Goal: Find specific page/section: Find specific page/section

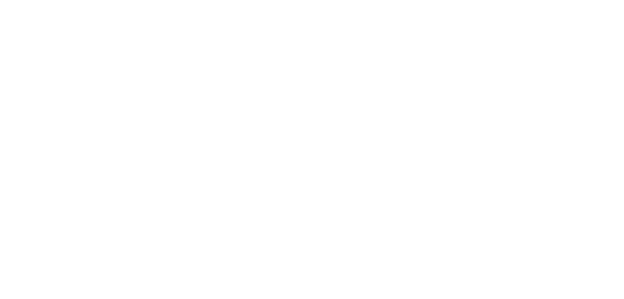
select select "Song"
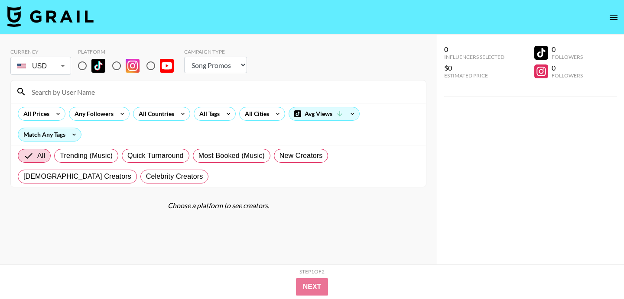
click at [130, 91] on input at bounding box center [223, 92] width 394 height 14
click at [121, 58] on input "radio" at bounding box center [116, 66] width 18 height 18
radio input "true"
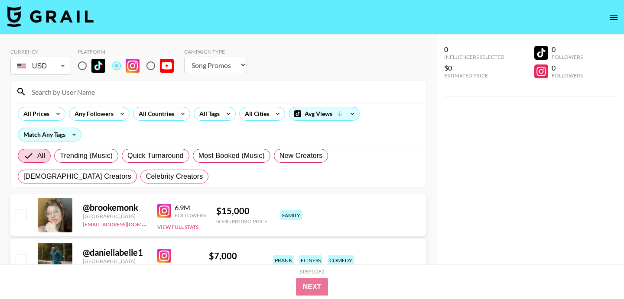
click at [120, 93] on input at bounding box center [223, 92] width 394 height 14
paste input "naarjesse"
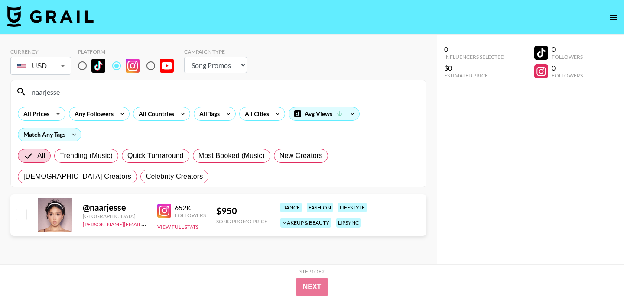
type input "naarjesse"
click at [85, 68] on input "radio" at bounding box center [82, 66] width 18 height 18
radio input "true"
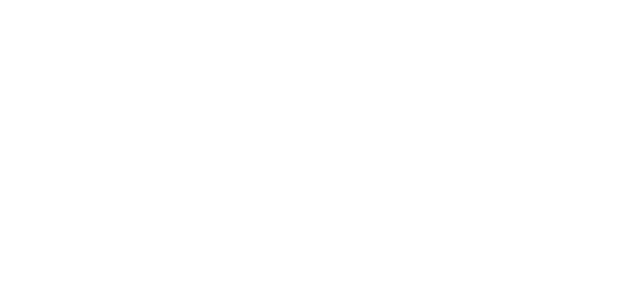
select select "Song"
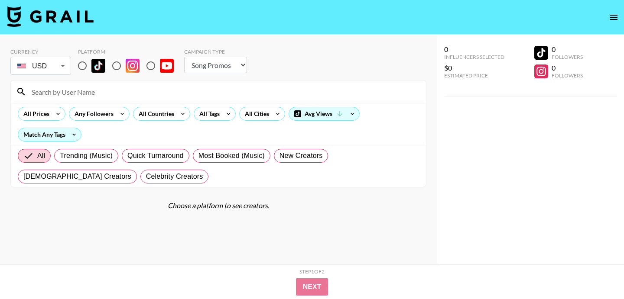
click at [120, 91] on input at bounding box center [223, 92] width 394 height 14
type input "bradhorvat"
click at [79, 64] on input "radio" at bounding box center [82, 66] width 18 height 18
radio input "true"
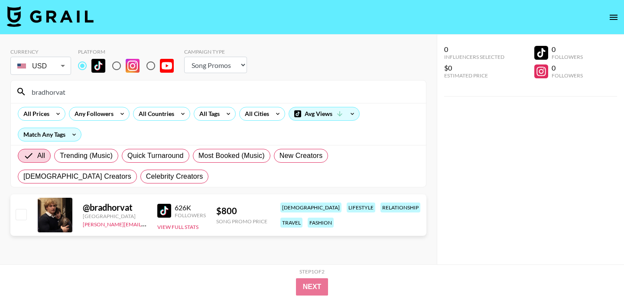
click at [111, 68] on input "radio" at bounding box center [116, 66] width 18 height 18
radio input "true"
click at [86, 63] on input "radio" at bounding box center [82, 66] width 18 height 18
radio input "true"
click at [157, 86] on input "bradhorvat" at bounding box center [223, 92] width 394 height 14
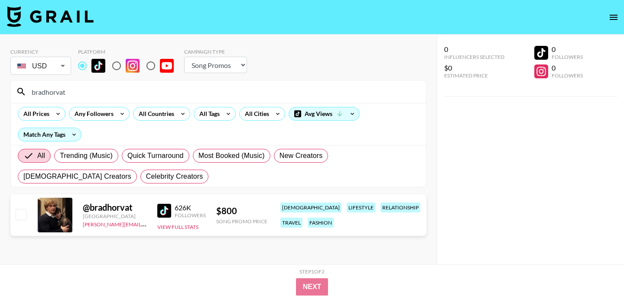
paste input "xmeliina"
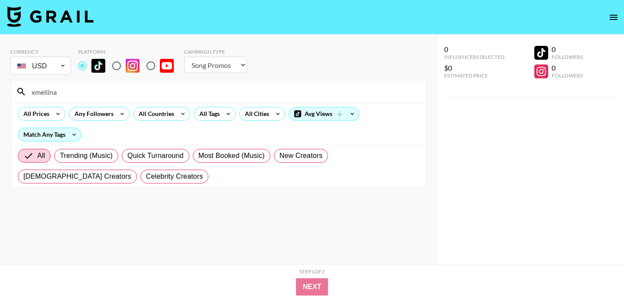
type input "xmeliina"
click at [115, 70] on input "radio" at bounding box center [116, 66] width 18 height 18
radio input "true"
click at [86, 63] on input "radio" at bounding box center [82, 66] width 18 height 18
radio input "true"
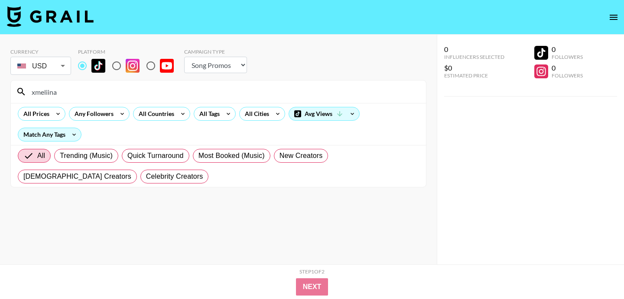
click at [151, 94] on input "xmeliina" at bounding box center [223, 92] width 394 height 14
paste input "melina.msxou"
click at [173, 93] on input "melina.msxou" at bounding box center [223, 92] width 394 height 14
paste input "carlatalonnew"
click at [301, 93] on input "carlatalonnew" at bounding box center [223, 92] width 394 height 14
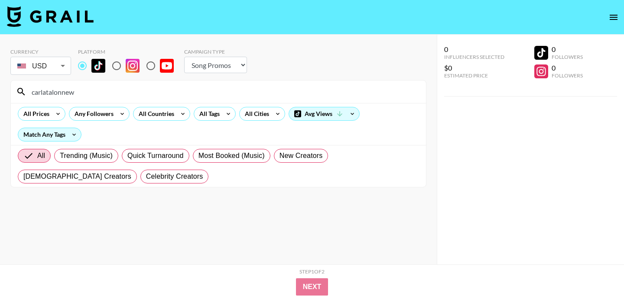
paste input "sophiabirlemmmm"
type input "sophiabirlemmmm"
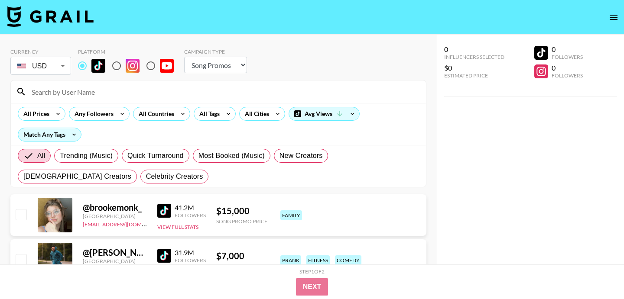
click at [123, 88] on input at bounding box center [223, 92] width 394 height 14
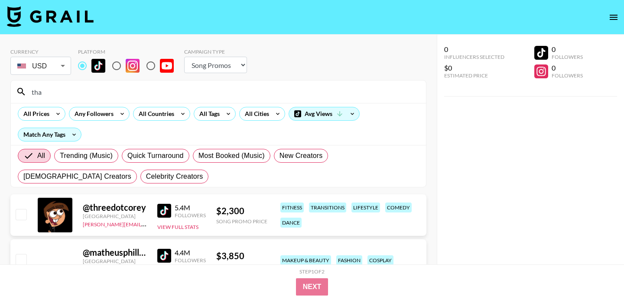
type input "thai"
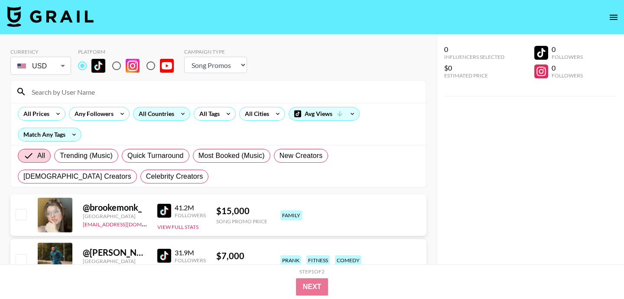
click at [165, 113] on div "All Countries" at bounding box center [154, 113] width 42 height 13
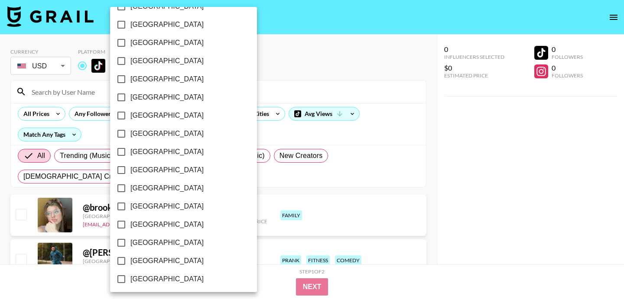
scroll to position [711, 0]
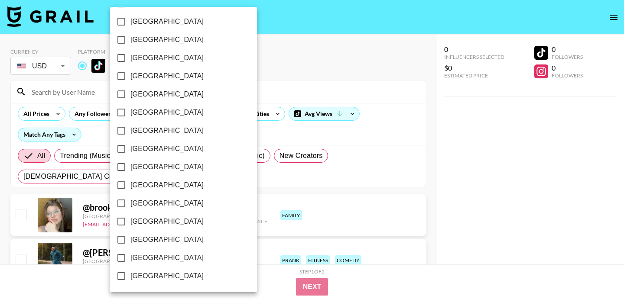
click at [141, 168] on span "[GEOGRAPHIC_DATA]" at bounding box center [166, 167] width 73 height 10
click at [130, 168] on input "[GEOGRAPHIC_DATA]" at bounding box center [121, 167] width 18 height 18
checkbox input "true"
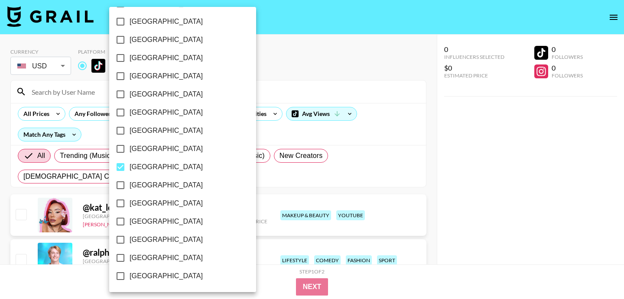
click at [322, 87] on div at bounding box center [312, 149] width 624 height 299
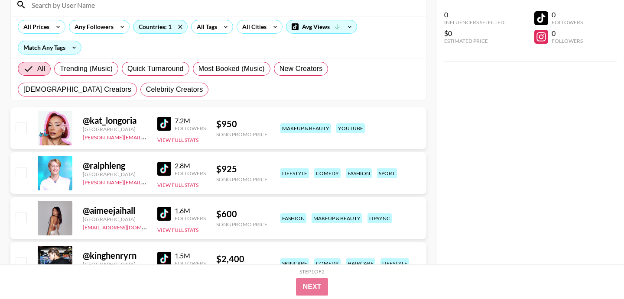
scroll to position [0, 0]
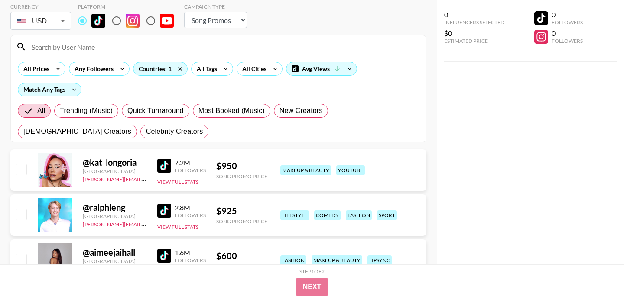
click at [463, 156] on div "0 Influencers Selected $0 Estimated Price 0 Followers 0 Followers" at bounding box center [530, 132] width 187 height 265
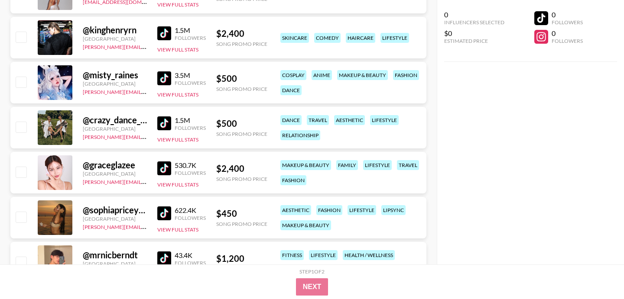
scroll to position [316, 0]
